Goal: Information Seeking & Learning: Compare options

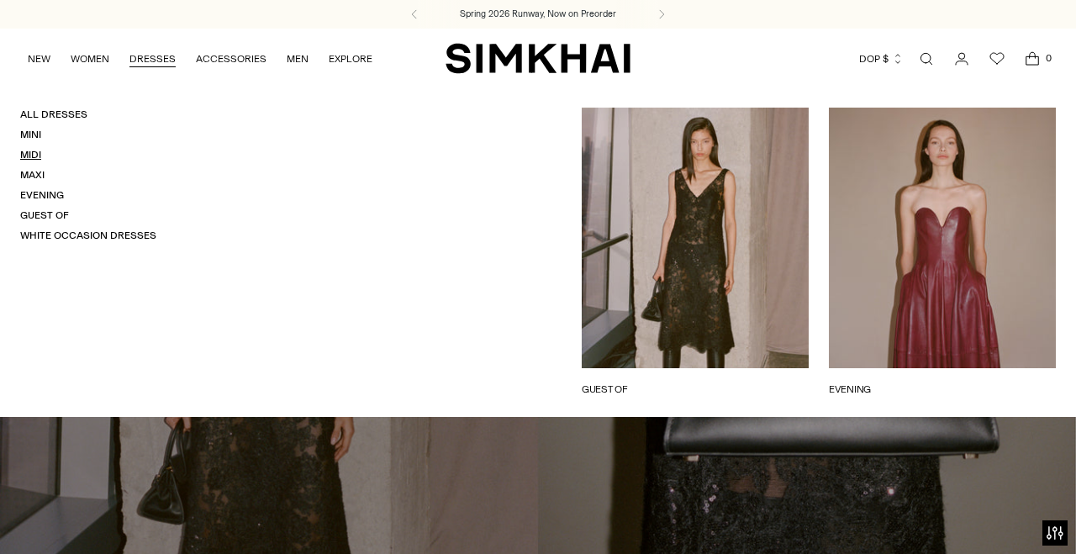
click at [33, 157] on link "Midi" at bounding box center [30, 155] width 21 height 12
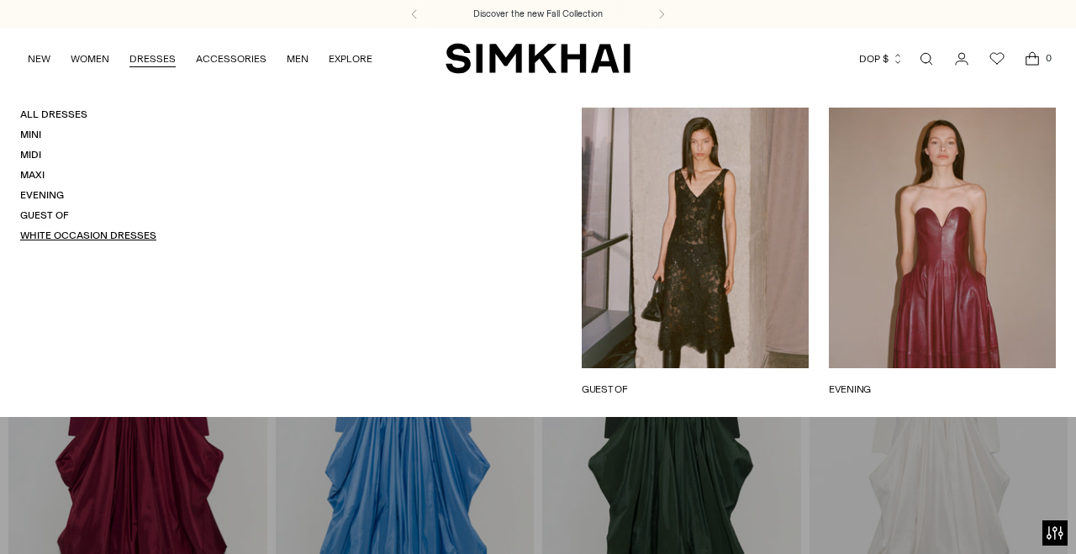
click at [122, 238] on link "White Occasion Dresses" at bounding box center [88, 235] width 136 height 12
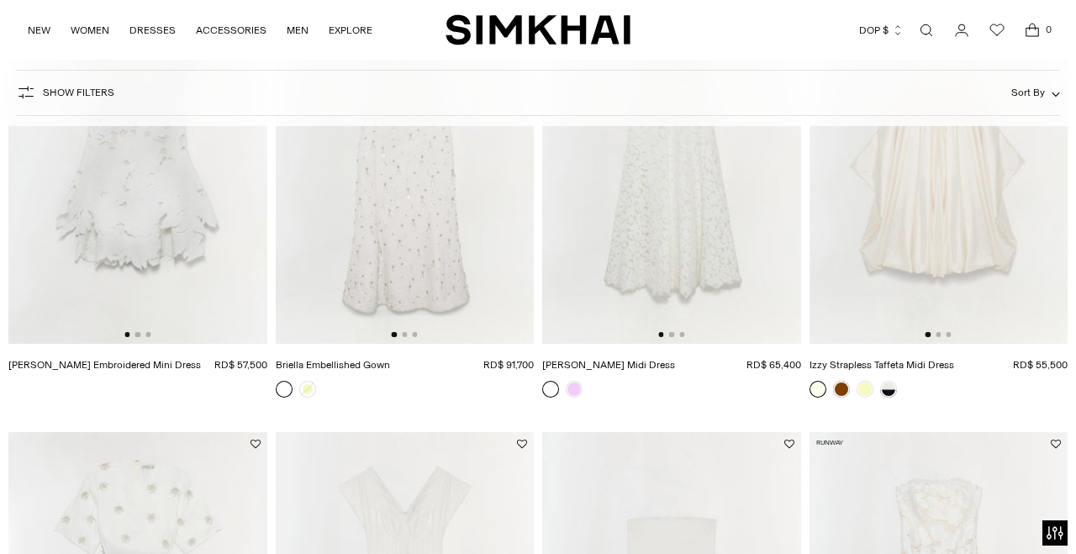
scroll to position [755, 0]
click at [442, 224] on img at bounding box center [405, 148] width 259 height 387
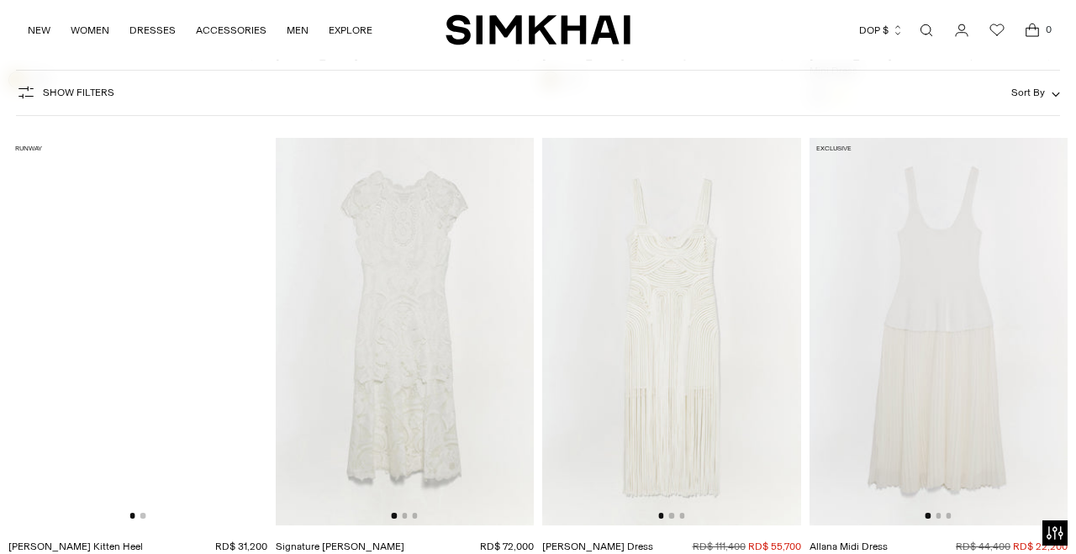
scroll to position [7249, 0]
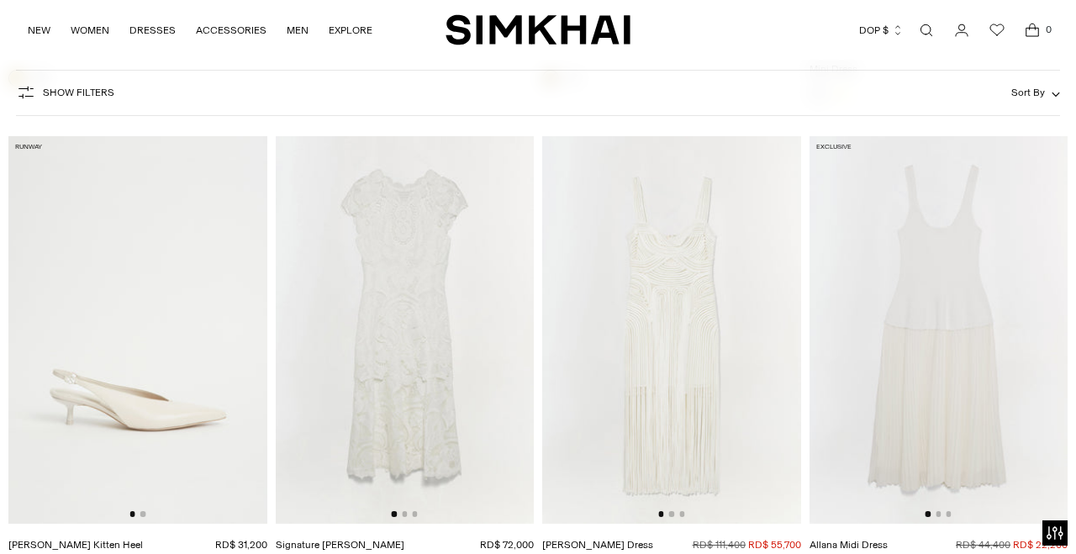
click at [731, 323] on img at bounding box center [671, 329] width 259 height 387
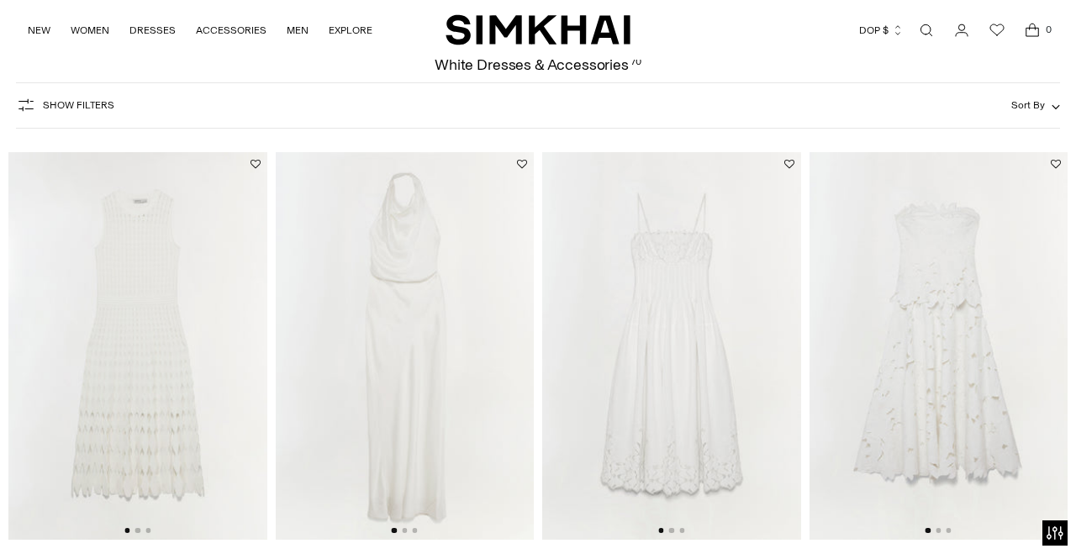
scroll to position [126, 0]
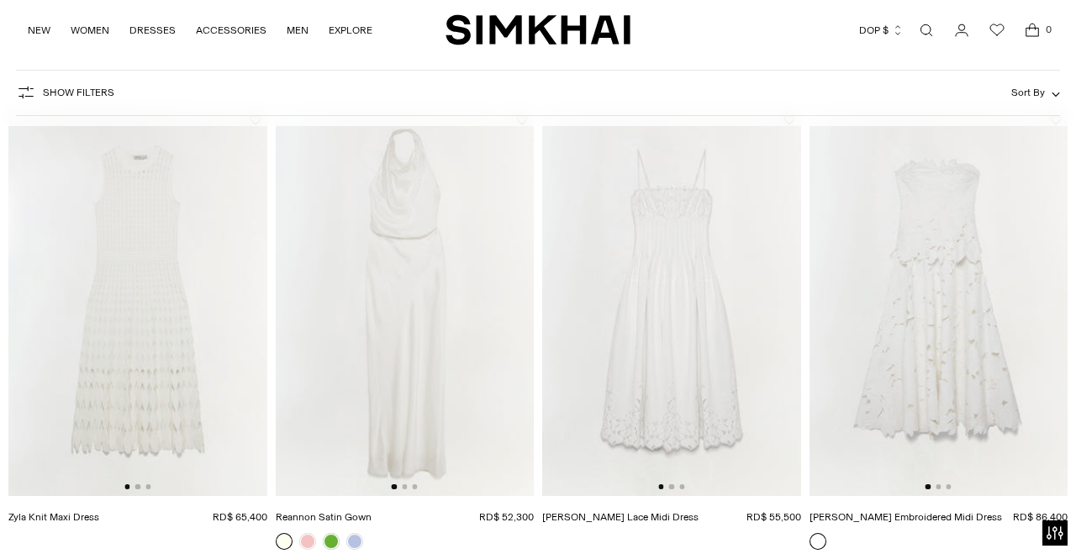
click at [876, 235] on img at bounding box center [938, 301] width 259 height 387
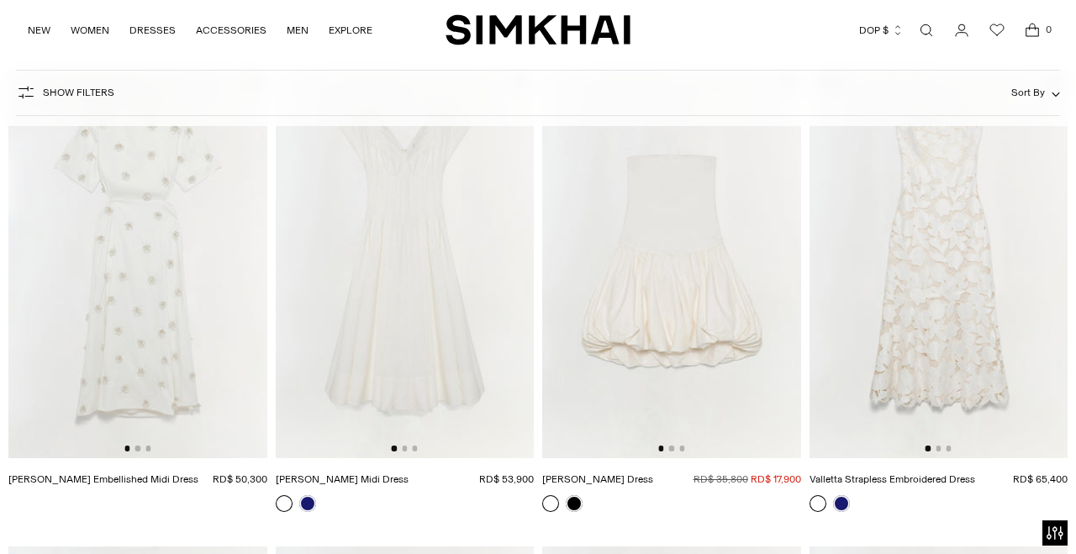
scroll to position [1118, 0]
click at [1003, 323] on img at bounding box center [938, 260] width 259 height 387
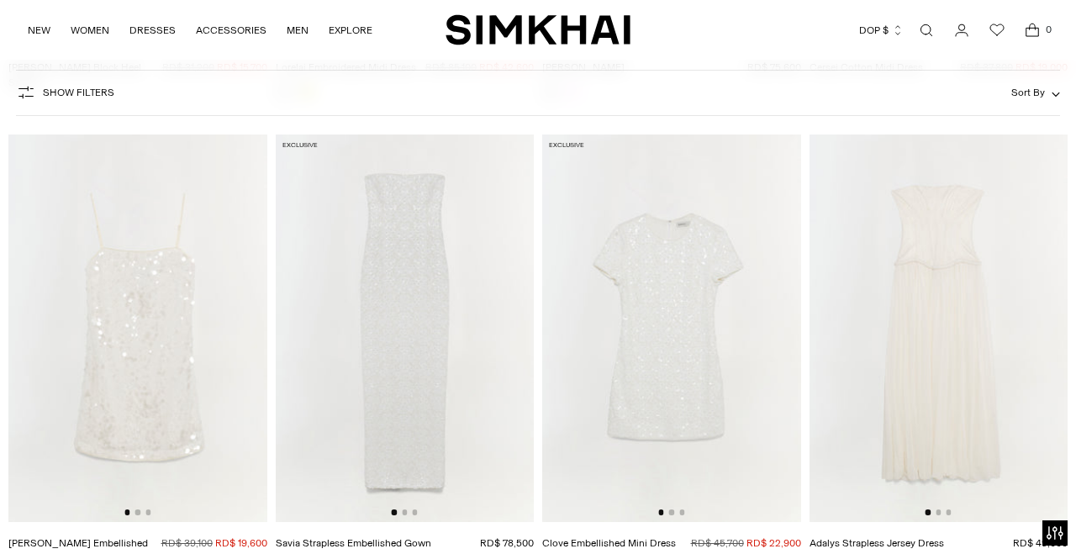
scroll to position [3413, 0]
click at [961, 455] on img at bounding box center [938, 328] width 259 height 387
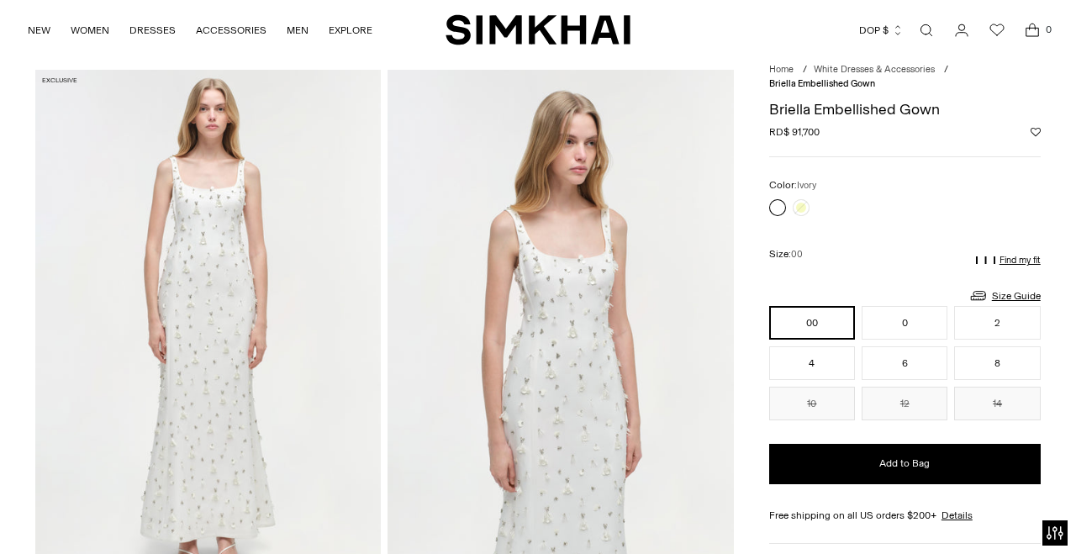
scroll to position [51, 0]
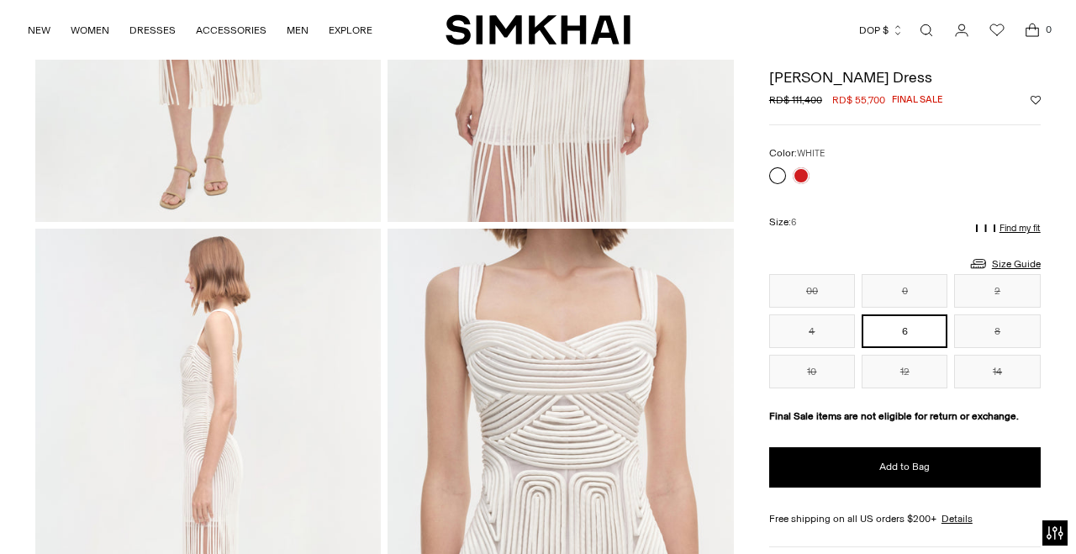
scroll to position [418, 0]
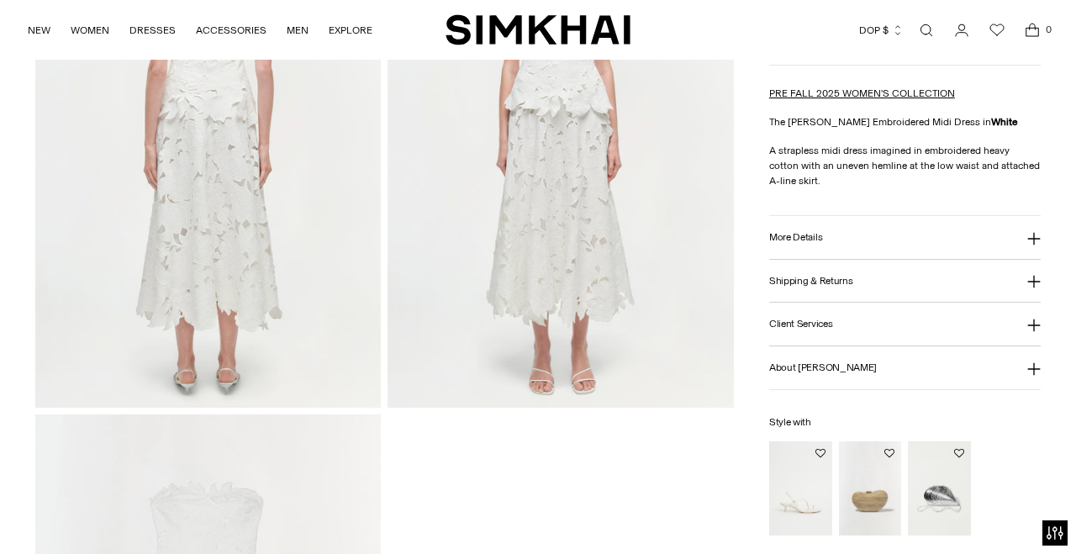
scroll to position [1302, 0]
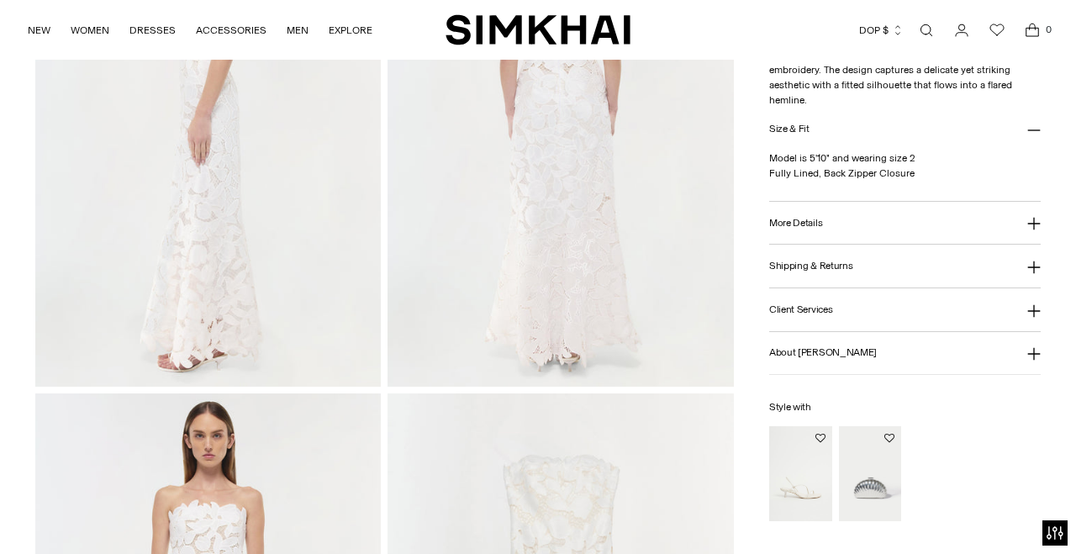
scroll to position [789, 0]
